Goal: Task Accomplishment & Management: Manage account settings

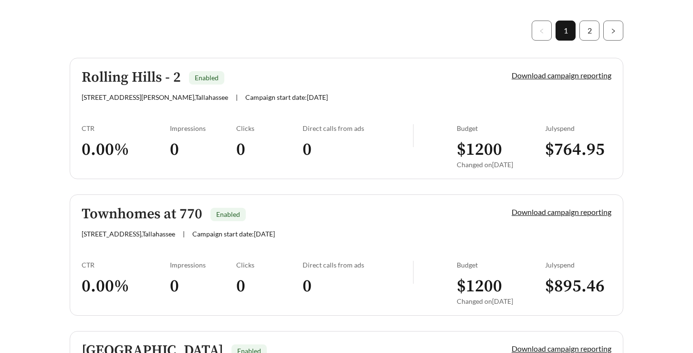
scroll to position [242, 0]
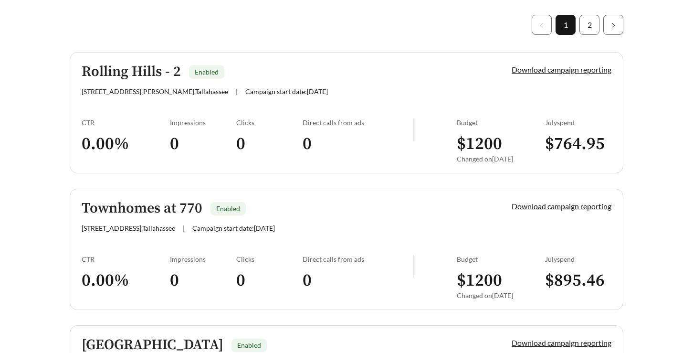
click at [203, 210] on div "Townhomes at 770 Enabled" at bounding box center [281, 208] width 398 height 16
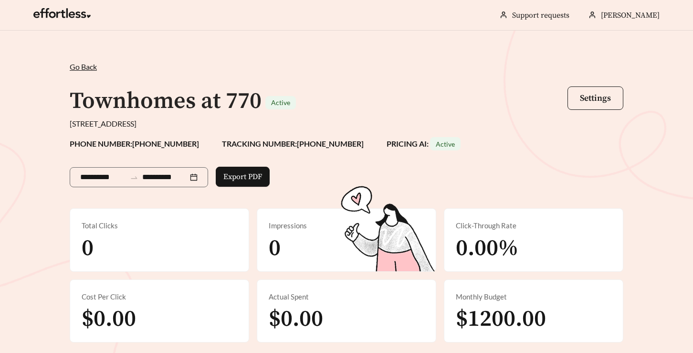
click at [80, 63] on span "Go Back" at bounding box center [83, 66] width 27 height 9
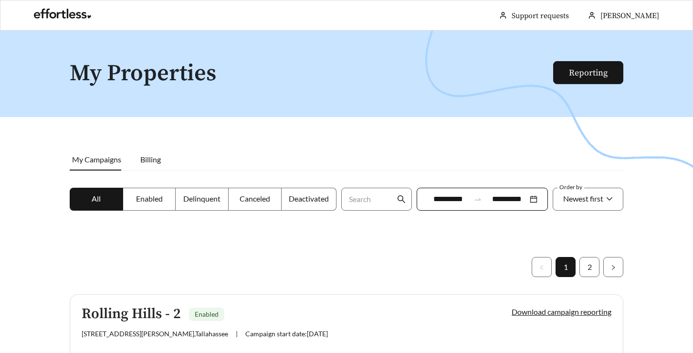
scroll to position [242, 0]
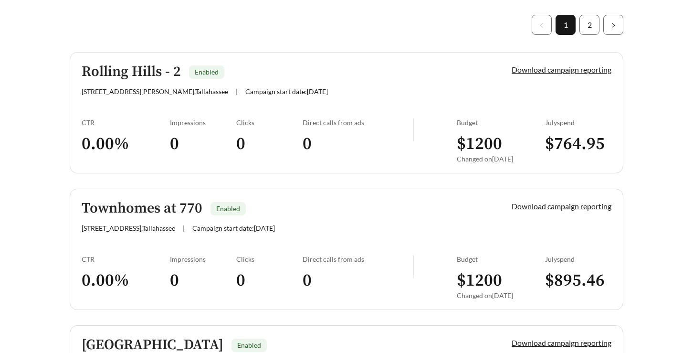
click at [531, 200] on div "Download campaign reporting" at bounding box center [545, 216] width 133 height 32
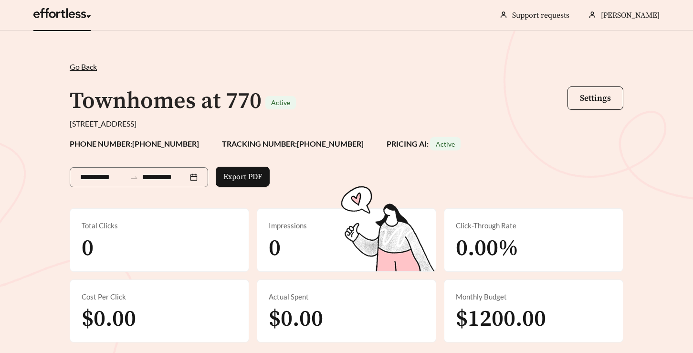
scroll to position [242, 0]
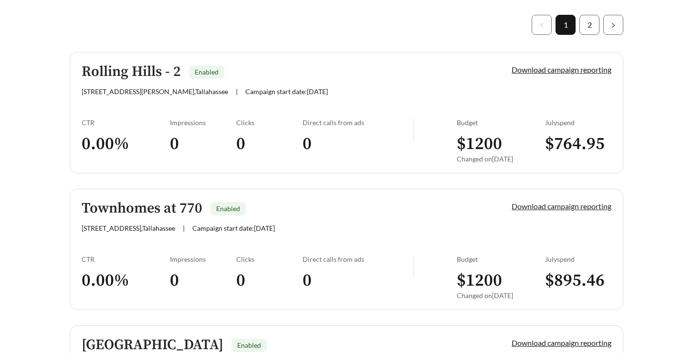
click at [548, 205] on link "Download campaign reporting" at bounding box center [562, 205] width 100 height 9
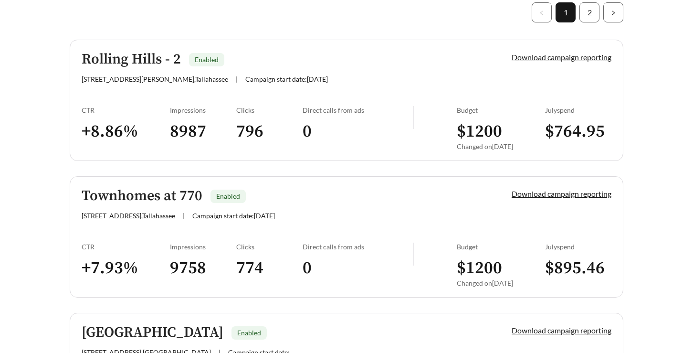
scroll to position [269, 0]
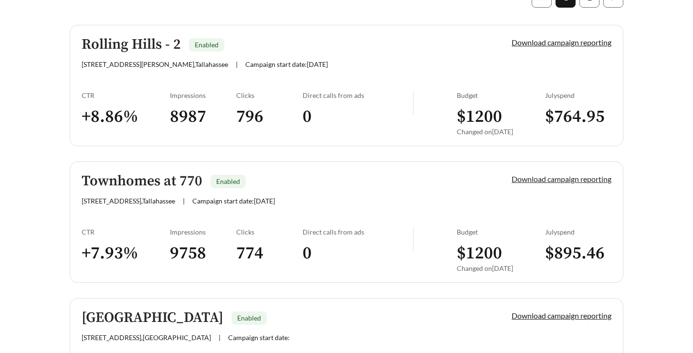
click at [560, 177] on link "Download campaign reporting" at bounding box center [562, 178] width 100 height 9
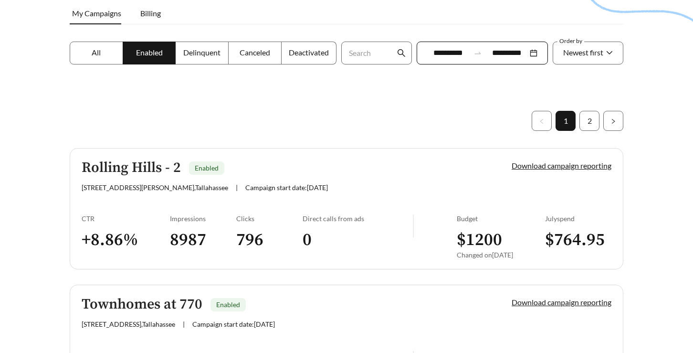
scroll to position [242, 0]
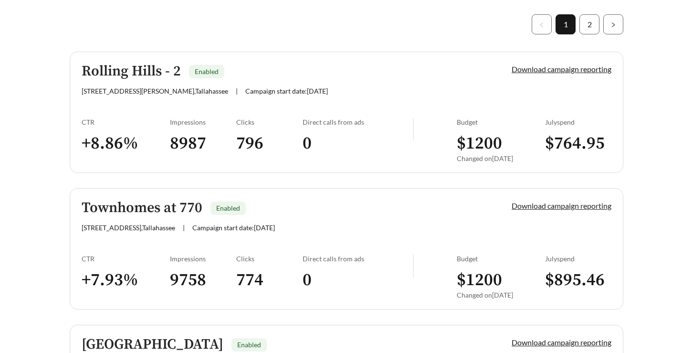
click at [550, 205] on link "Download campaign reporting" at bounding box center [562, 205] width 100 height 9
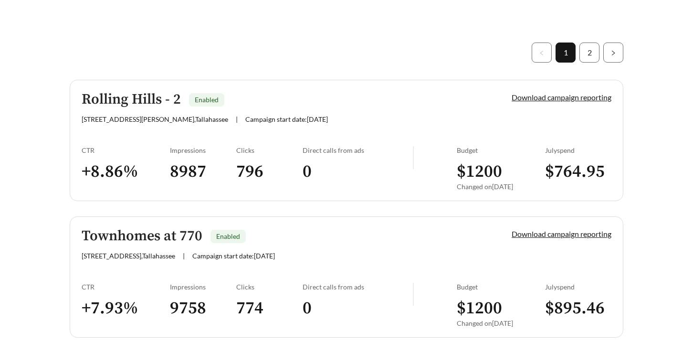
scroll to position [219, 0]
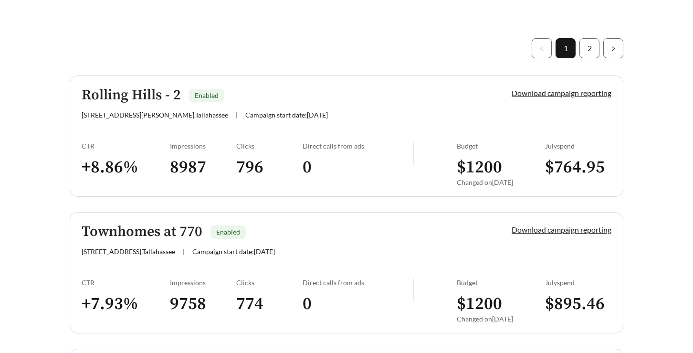
click at [521, 231] on link "Download campaign reporting" at bounding box center [562, 229] width 100 height 9
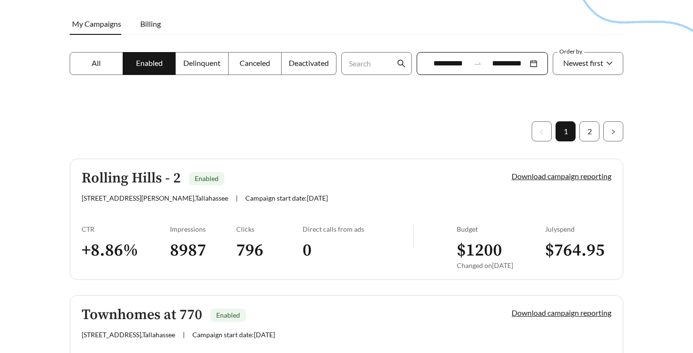
scroll to position [155, 0]
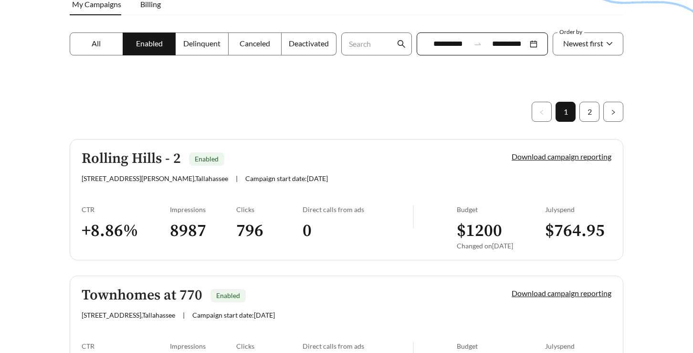
click at [439, 289] on div "Townhomes at 770 Enabled" at bounding box center [281, 295] width 398 height 16
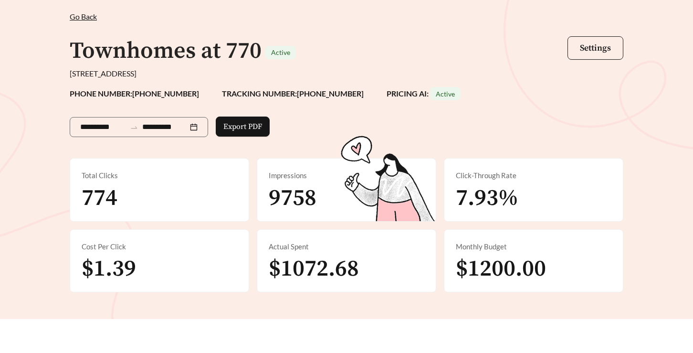
scroll to position [54, 0]
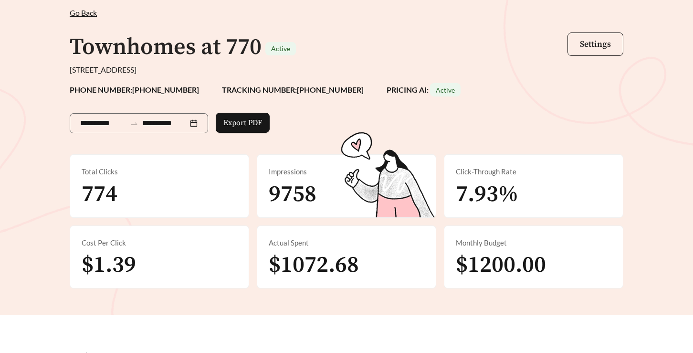
click at [579, 47] on button "Settings" at bounding box center [595, 43] width 56 height 23
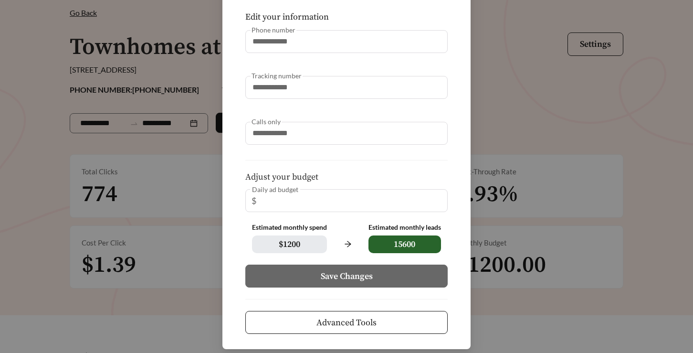
scroll to position [108, 0]
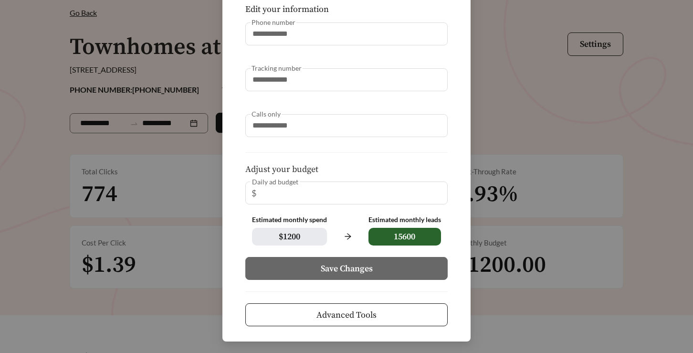
click at [376, 318] on button "Advanced Tools" at bounding box center [346, 314] width 202 height 23
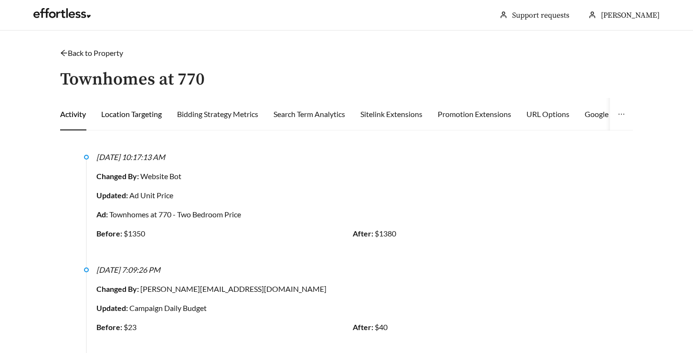
click at [148, 115] on div "Location Targeting" at bounding box center [131, 113] width 61 height 11
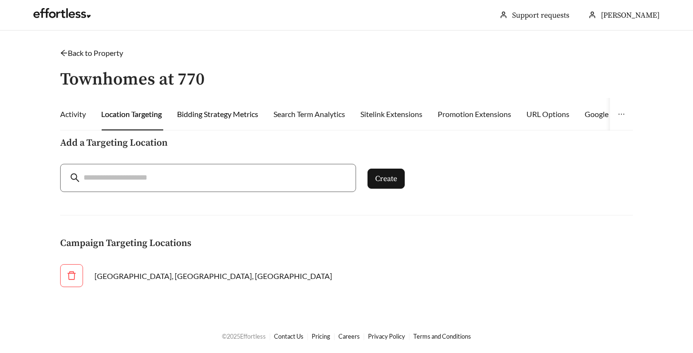
click at [232, 116] on div "Bidding Strategy Metrics" at bounding box center [217, 113] width 81 height 11
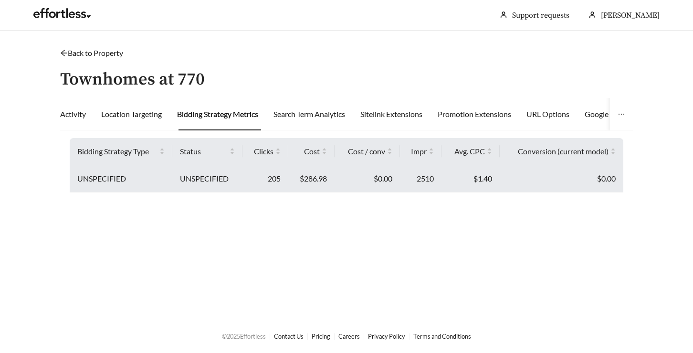
click at [216, 178] on td "UNSPECIFIED" at bounding box center [207, 178] width 70 height 27
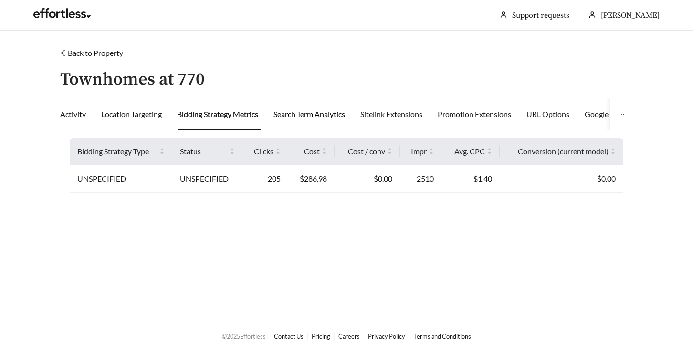
click at [310, 118] on div "Search Term Analytics" at bounding box center [309, 113] width 72 height 11
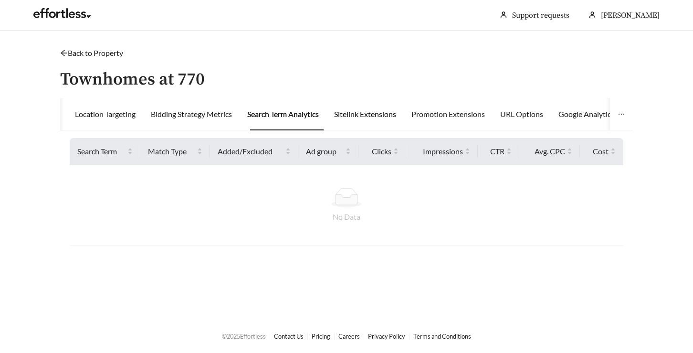
click at [372, 111] on div "Sitelink Extensions" at bounding box center [365, 113] width 62 height 11
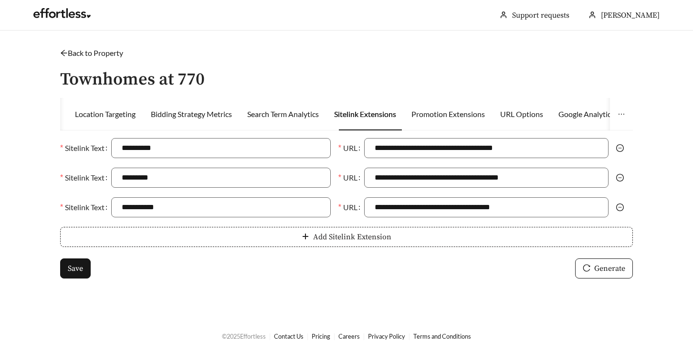
click at [372, 231] on span "Add Sitelink Extension" at bounding box center [352, 236] width 78 height 11
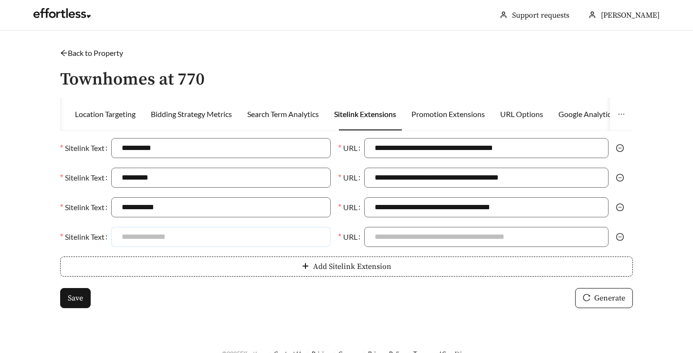
click at [289, 236] on input "Sitelink Text" at bounding box center [220, 237] width 219 height 20
click at [473, 115] on div "Promotion Extensions" at bounding box center [448, 113] width 74 height 11
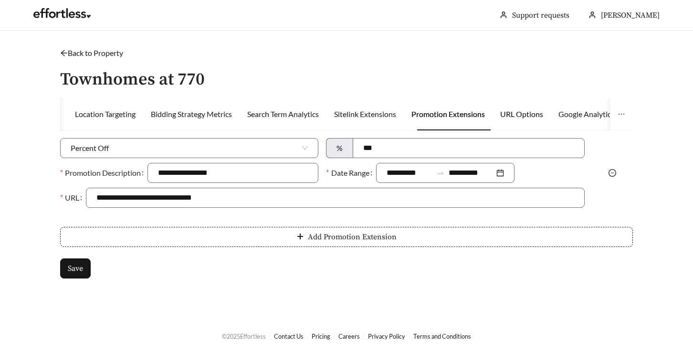
click at [515, 115] on div "URL Options" at bounding box center [521, 113] width 43 height 11
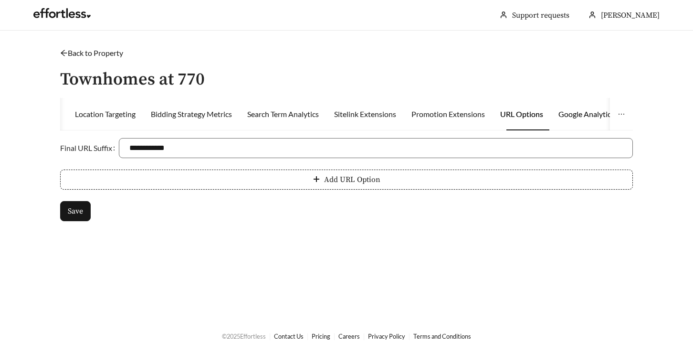
click at [579, 115] on div "Google Analytics" at bounding box center [586, 113] width 56 height 11
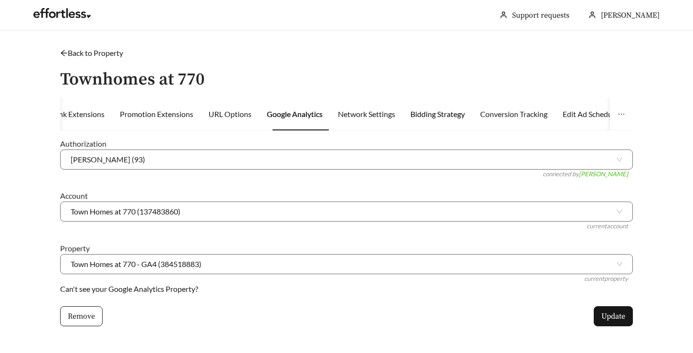
click at [439, 112] on div "Bidding Strategy" at bounding box center [437, 113] width 54 height 11
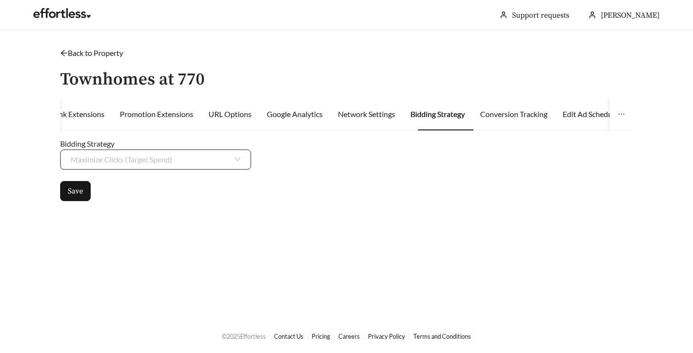
click at [225, 159] on span "Maximize Clicks (Target Spend)" at bounding box center [156, 159] width 170 height 19
click at [518, 113] on div "Conversion Tracking" at bounding box center [513, 113] width 67 height 11
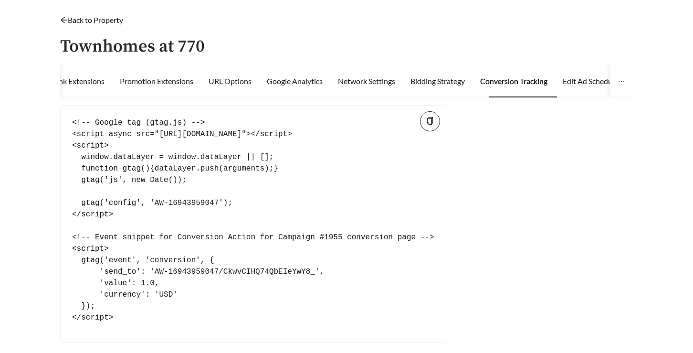
scroll to position [7, 0]
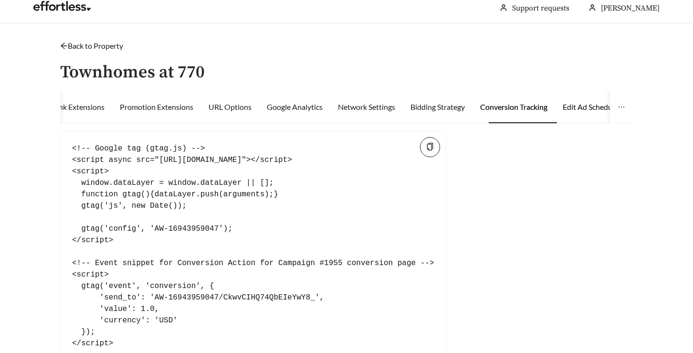
click at [587, 105] on div "Edit Ad Schedule" at bounding box center [590, 106] width 55 height 11
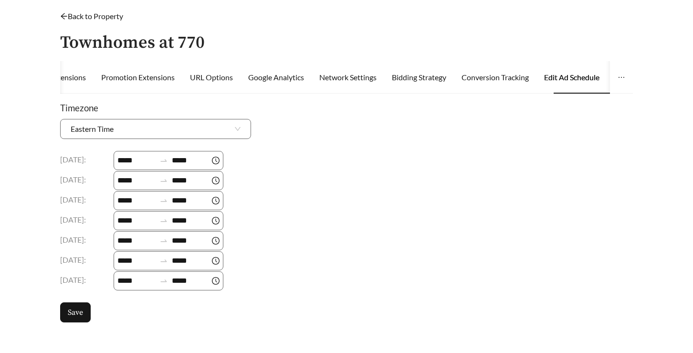
scroll to position [38, 0]
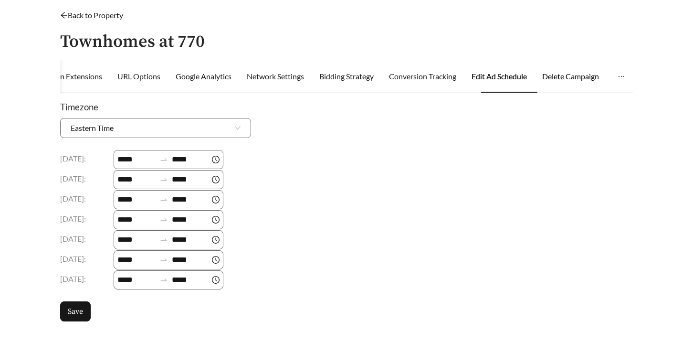
click at [571, 74] on div "Delete Campaign" at bounding box center [570, 76] width 57 height 11
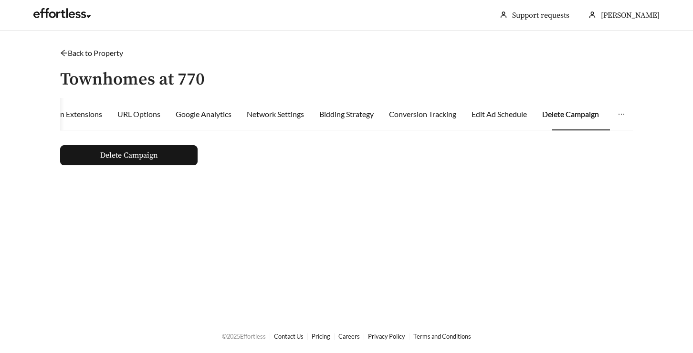
scroll to position [0, 0]
click at [507, 117] on div "Edit Ad Schedule" at bounding box center [499, 113] width 55 height 11
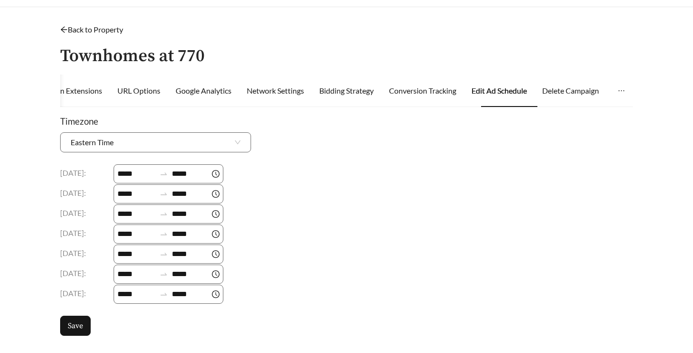
scroll to position [27, 0]
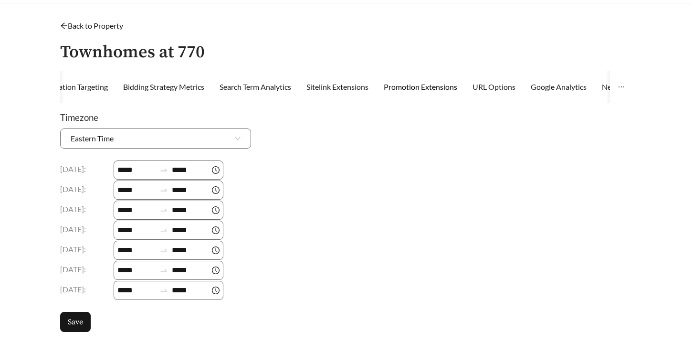
click at [442, 89] on div "Promotion Extensions" at bounding box center [421, 86] width 74 height 11
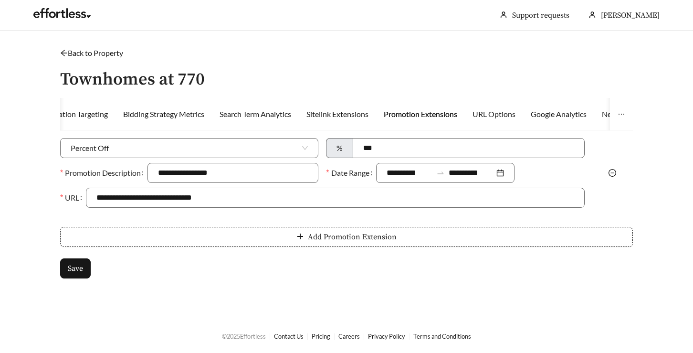
scroll to position [0, 0]
click at [341, 117] on div "Sitelink Extensions" at bounding box center [337, 113] width 62 height 11
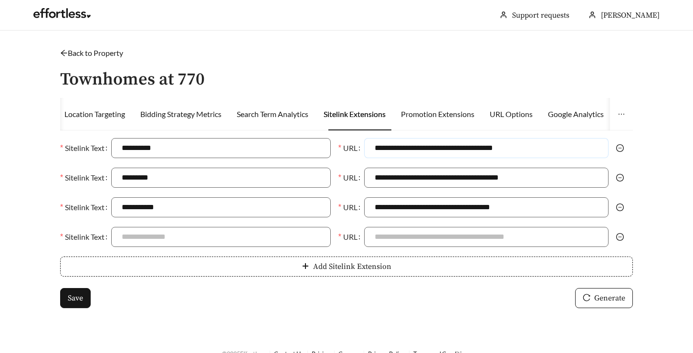
click at [449, 151] on input "**********" at bounding box center [486, 148] width 244 height 20
click at [427, 33] on main "Back to Property / Townhomes at 770 Activity Location Targeting Bidding Strateg…" at bounding box center [346, 183] width 693 height 305
click at [422, 180] on input "**********" at bounding box center [486, 178] width 244 height 20
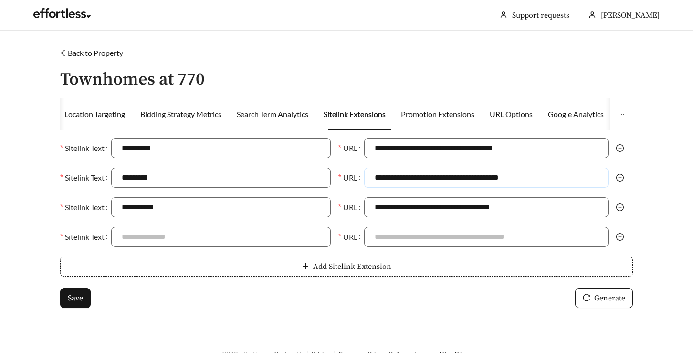
click at [422, 180] on input "**********" at bounding box center [486, 178] width 244 height 20
click at [441, 115] on div "Promotion Extensions" at bounding box center [438, 113] width 74 height 11
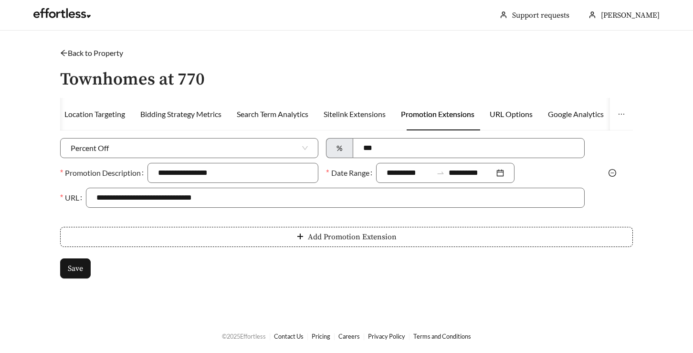
click at [512, 116] on div "URL Options" at bounding box center [511, 113] width 43 height 11
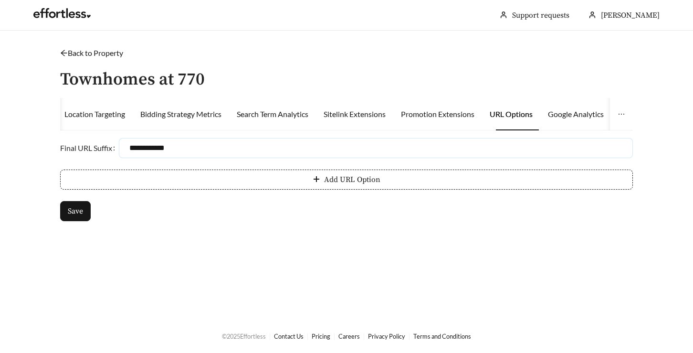
click at [145, 154] on input "**********" at bounding box center [376, 148] width 514 height 20
click at [349, 113] on div "Sitelink Extensions" at bounding box center [355, 113] width 62 height 11
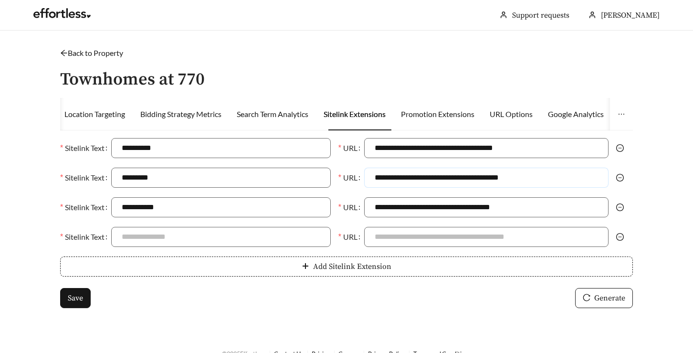
click at [421, 178] on input "**********" at bounding box center [486, 178] width 244 height 20
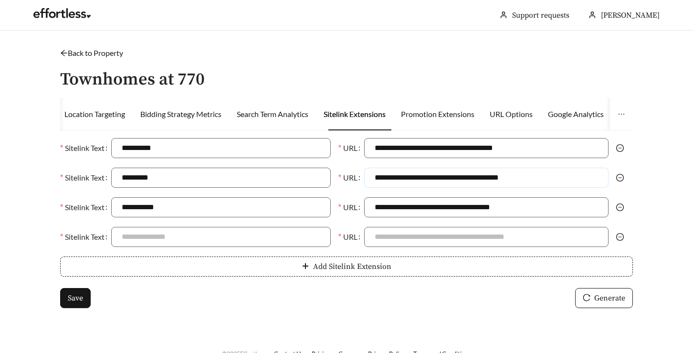
click at [421, 178] on input "**********" at bounding box center [486, 178] width 244 height 20
click at [454, 50] on div "Back to Property /" at bounding box center [346, 52] width 573 height 11
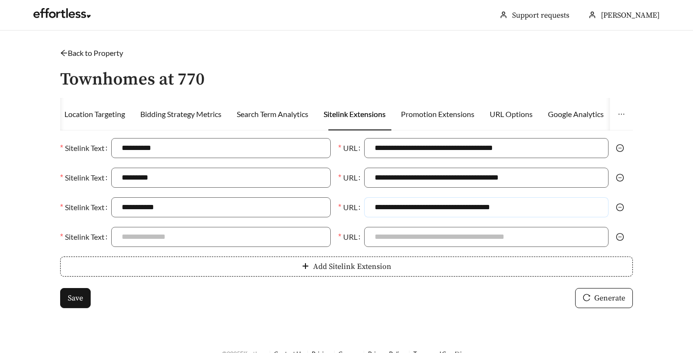
click at [496, 210] on input "**********" at bounding box center [486, 207] width 244 height 20
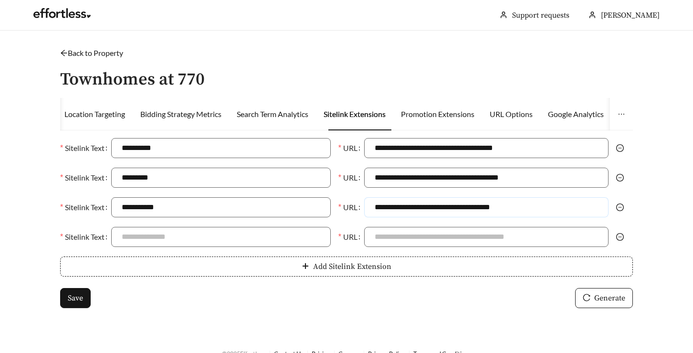
click at [496, 210] on input "**********" at bounding box center [486, 207] width 244 height 20
click at [278, 116] on div "Search Term Analytics" at bounding box center [273, 113] width 72 height 11
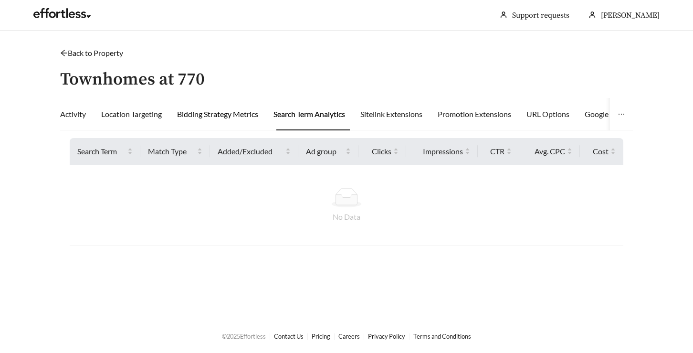
click at [215, 116] on div "Bidding Strategy Metrics" at bounding box center [217, 113] width 81 height 11
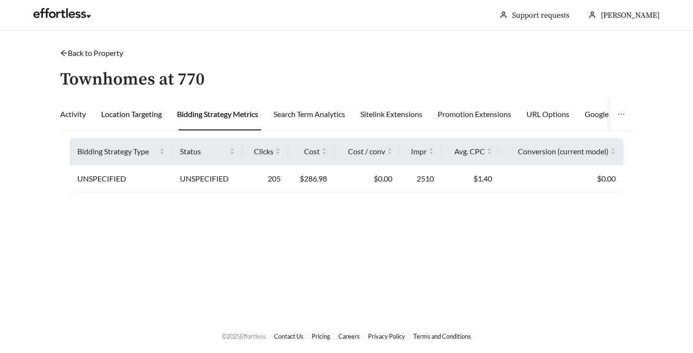
click at [123, 111] on div "Location Targeting" at bounding box center [131, 113] width 61 height 11
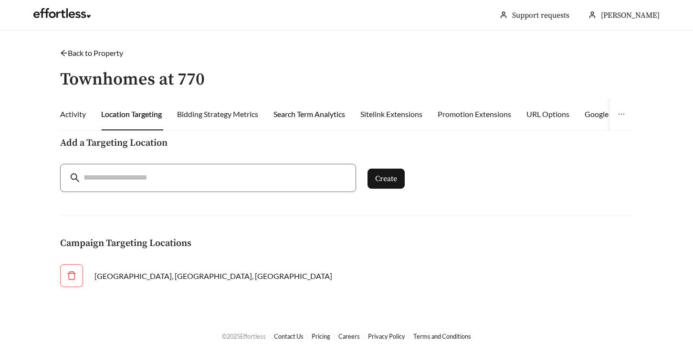
click at [296, 111] on div "Search Term Analytics" at bounding box center [309, 113] width 72 height 11
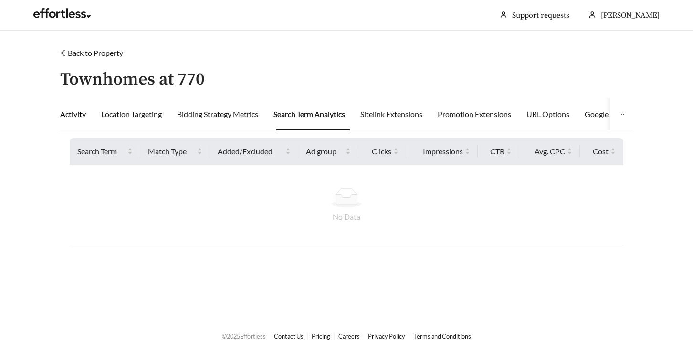
click at [72, 116] on div "Activity" at bounding box center [73, 113] width 26 height 11
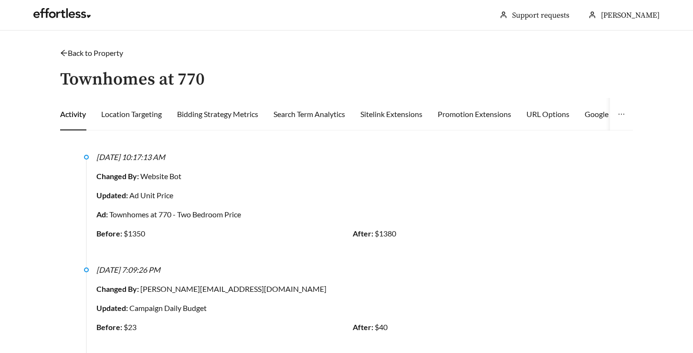
click at [105, 54] on link "Back to Property" at bounding box center [91, 52] width 63 height 9
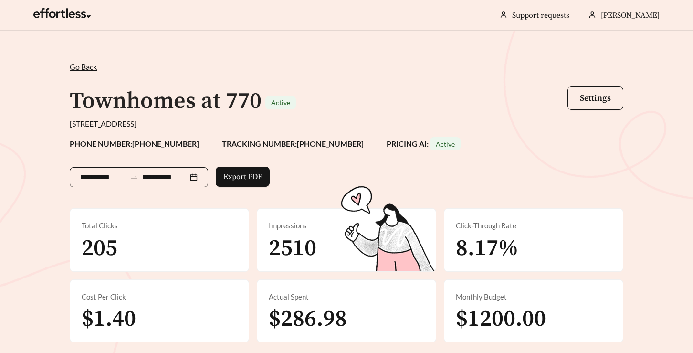
click at [200, 178] on div "**********" at bounding box center [139, 177] width 138 height 20
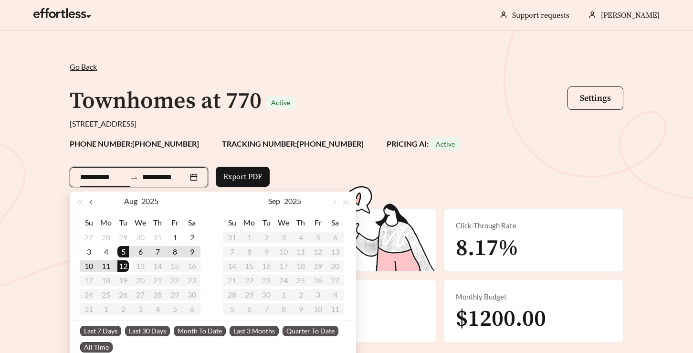
click at [90, 202] on span "button" at bounding box center [91, 202] width 5 height 5
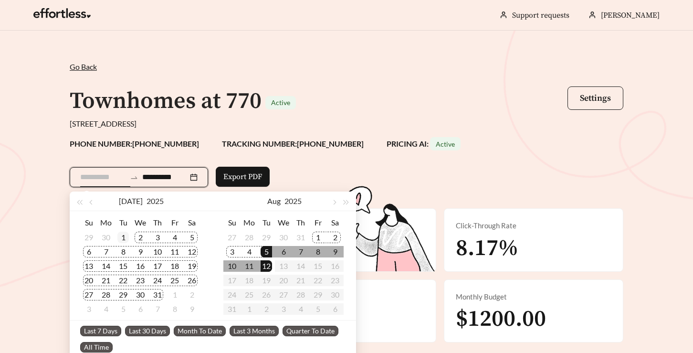
type input "**********"
click at [122, 232] on div "1" at bounding box center [122, 236] width 11 height 11
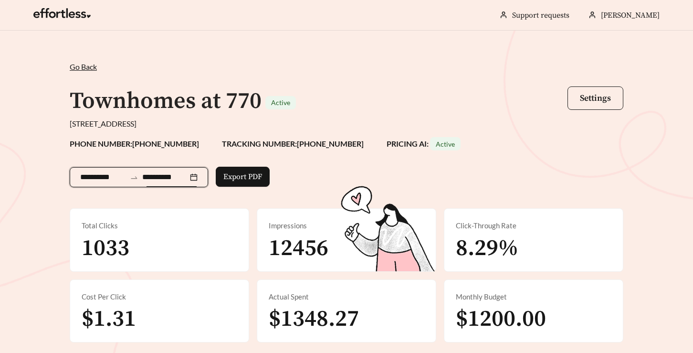
click at [172, 177] on input "**********" at bounding box center [165, 176] width 46 height 11
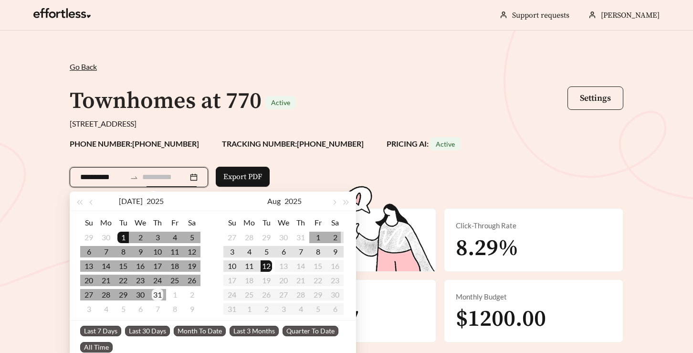
type input "**********"
click at [159, 293] on div "31" at bounding box center [157, 294] width 11 height 11
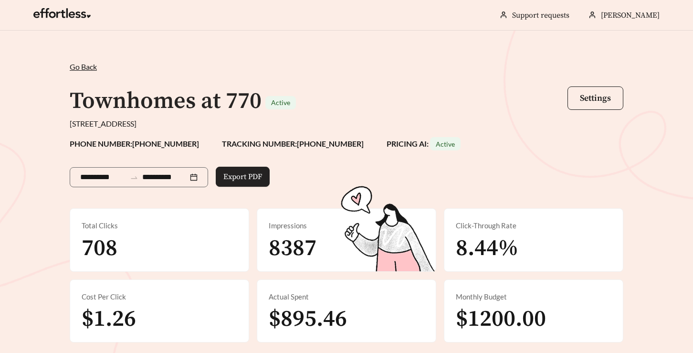
click at [261, 179] on span "Export PDF" at bounding box center [242, 176] width 39 height 11
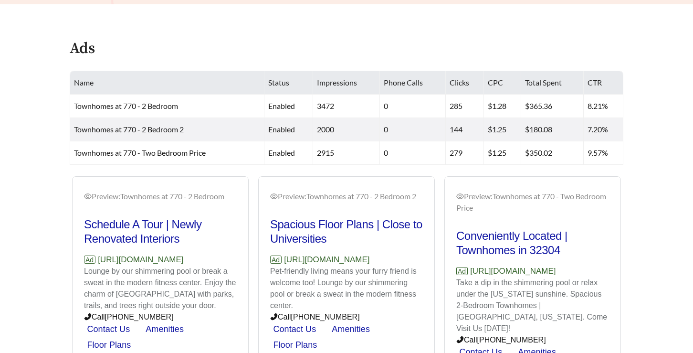
scroll to position [367, 0]
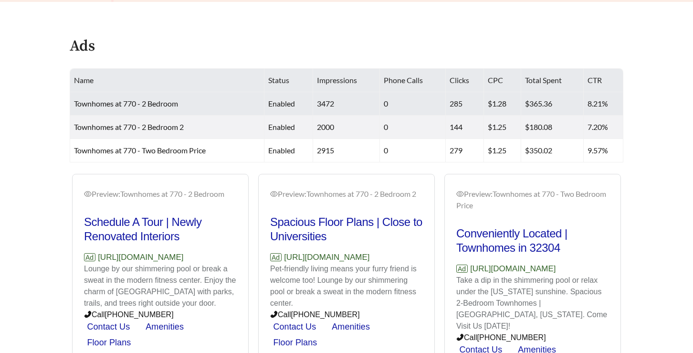
click at [178, 99] on span "Townhomes at 770 - 2 Bedroom" at bounding box center [126, 103] width 104 height 9
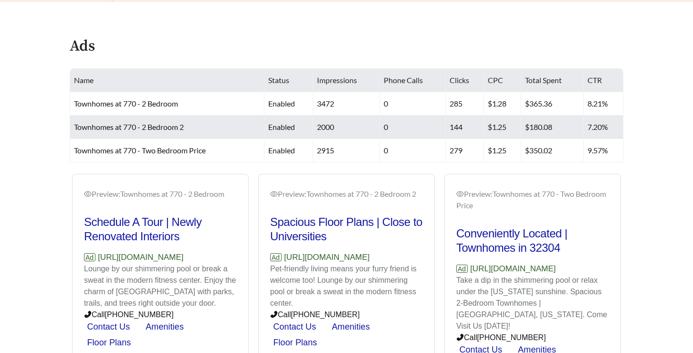
click at [186, 120] on td "Townhomes at 770 - 2 Bedroom 2" at bounding box center [167, 127] width 194 height 23
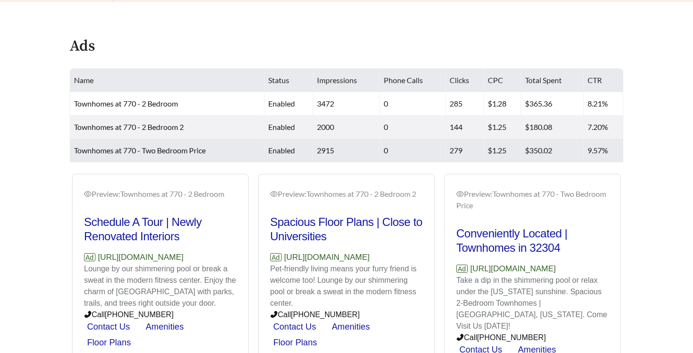
click at [188, 148] on span "Townhomes at 770 - Two Bedroom Price" at bounding box center [140, 150] width 132 height 9
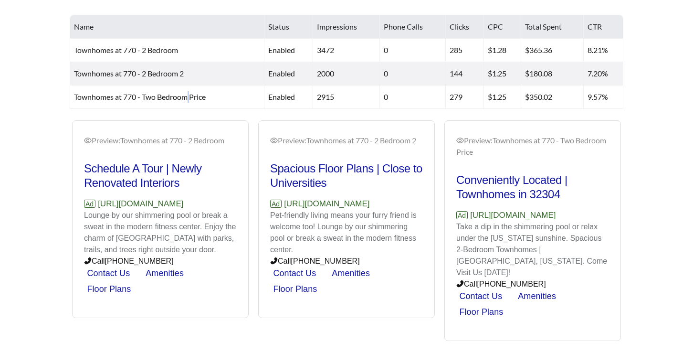
scroll to position [431, 0]
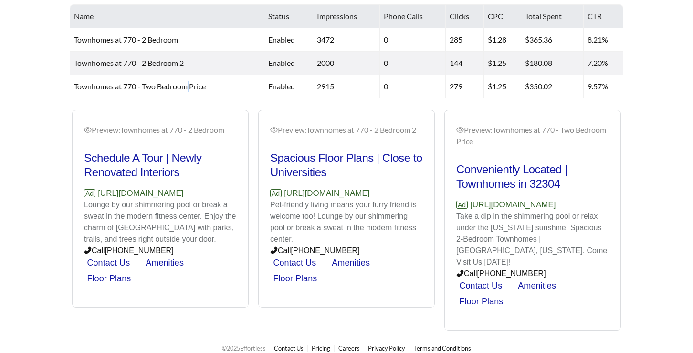
click at [475, 281] on link "Contact Us" at bounding box center [480, 286] width 43 height 10
click at [335, 250] on div "Preview: Townhomes at 770 - 2 Bedroom Schedule A Tour | Newly Renovated Interio…" at bounding box center [346, 220] width 558 height 221
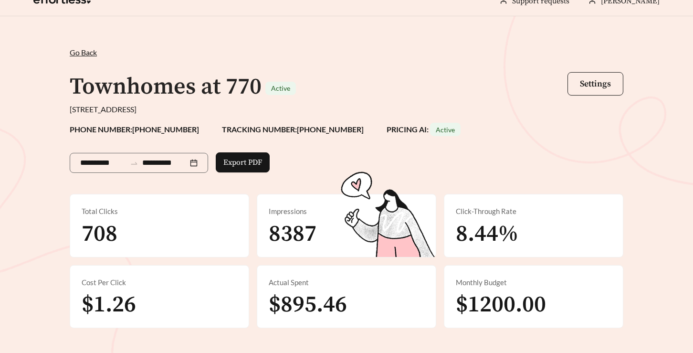
scroll to position [18, 0]
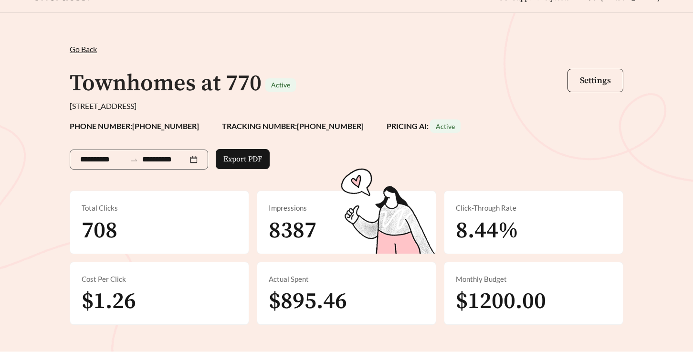
click at [581, 86] on button "Settings" at bounding box center [595, 80] width 56 height 23
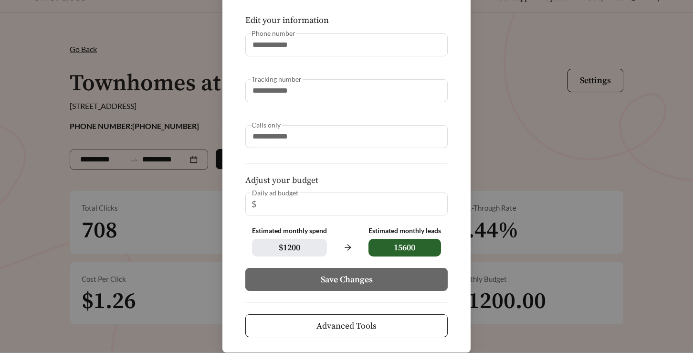
scroll to position [108, 0]
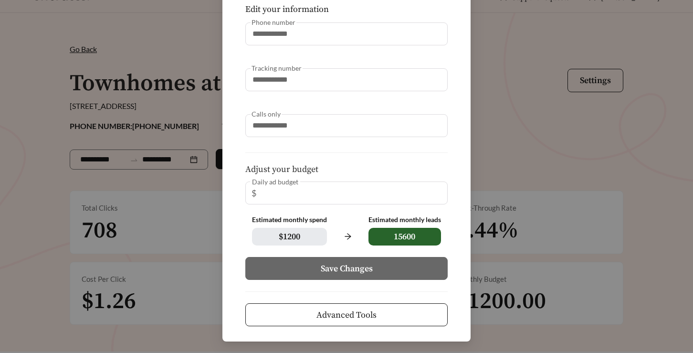
click at [356, 314] on span "Advanced Tools" at bounding box center [346, 314] width 60 height 13
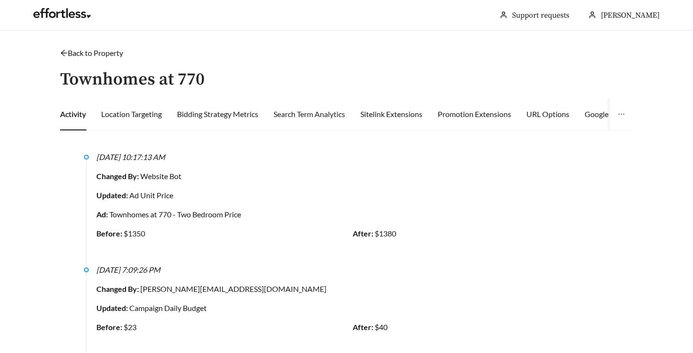
click at [323, 119] on div "Search Term Analytics" at bounding box center [309, 114] width 72 height 32
